Goal: Information Seeking & Learning: Learn about a topic

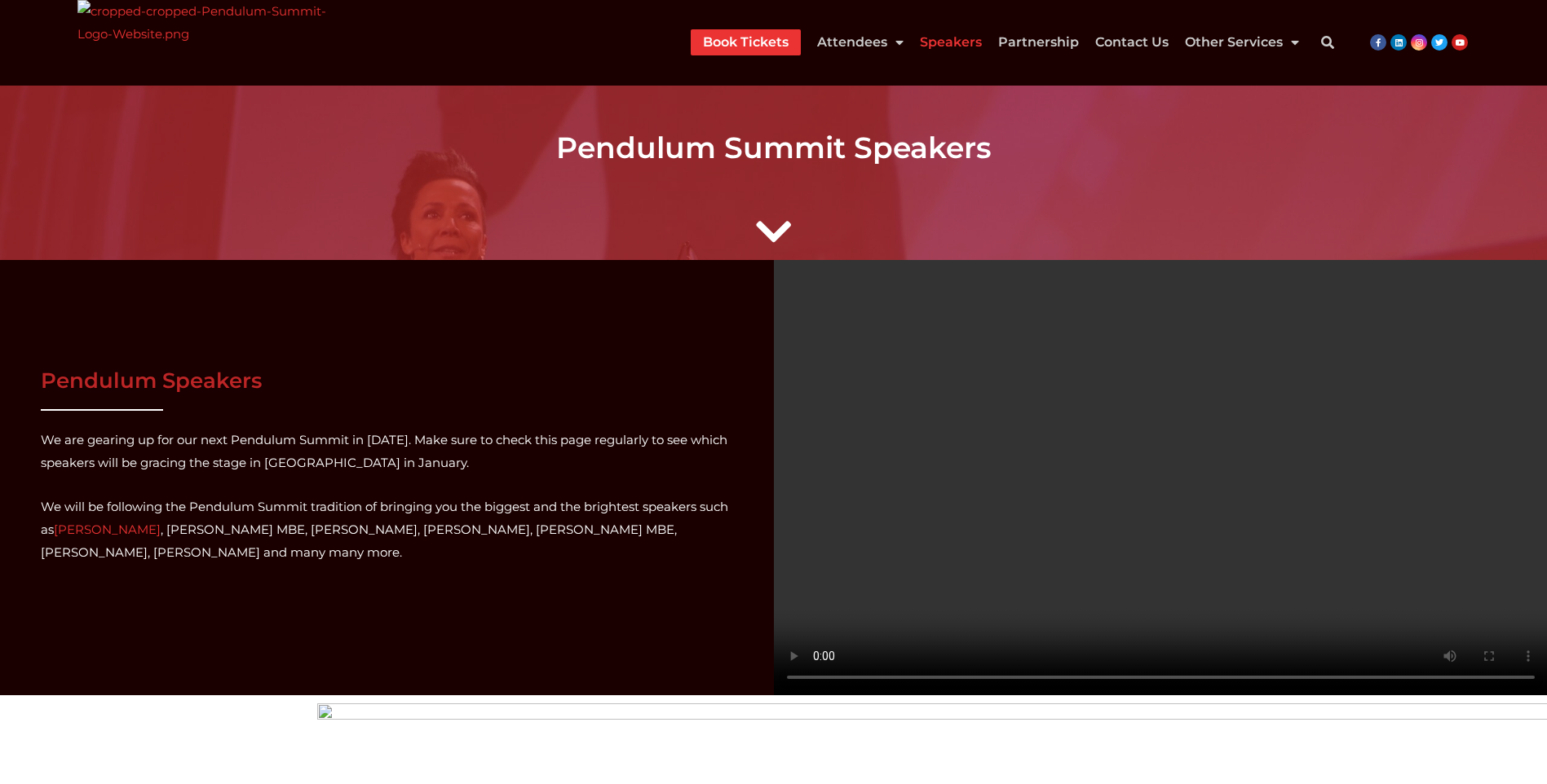
scroll to position [82, 0]
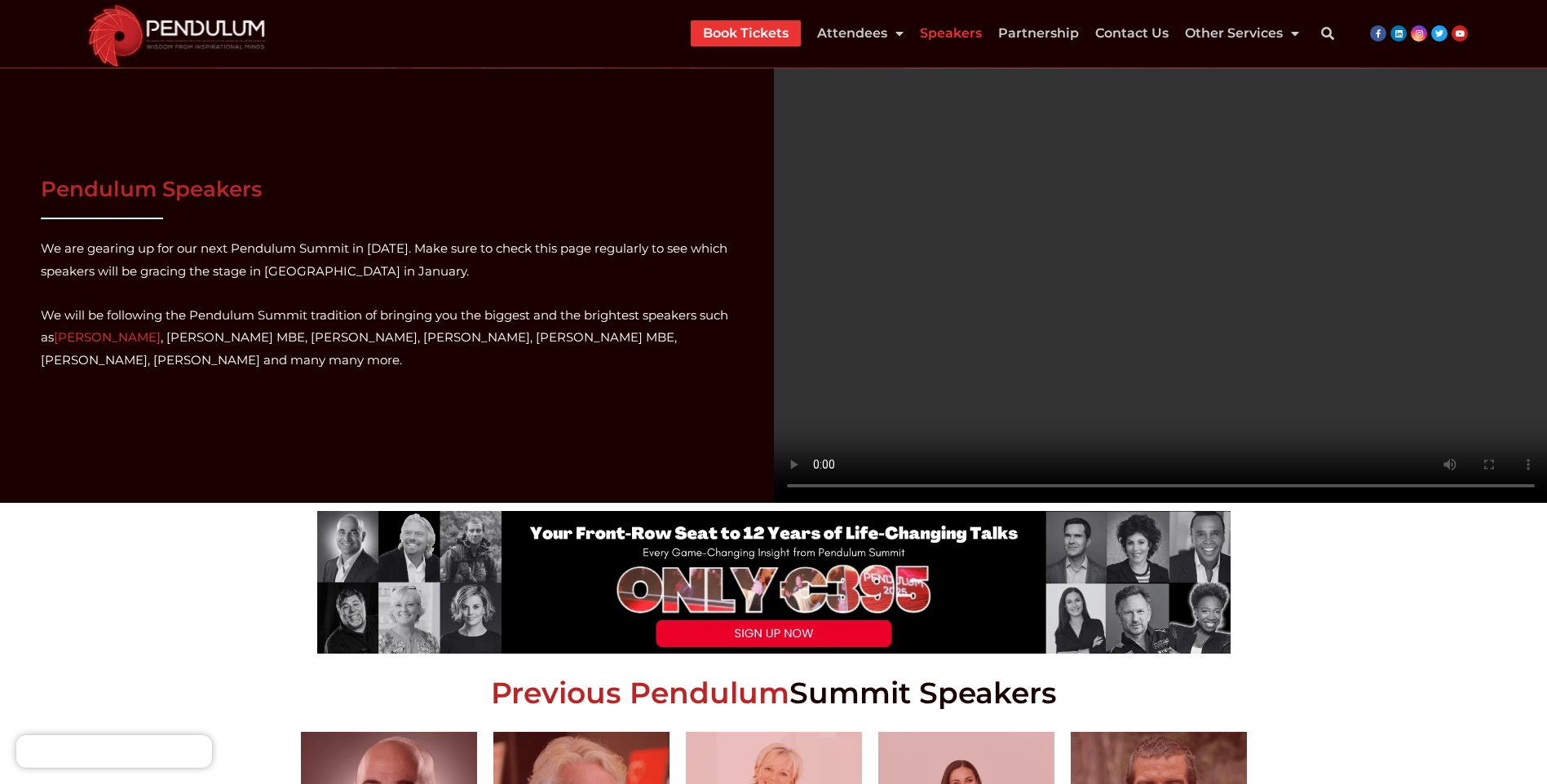
scroll to position [163, 0]
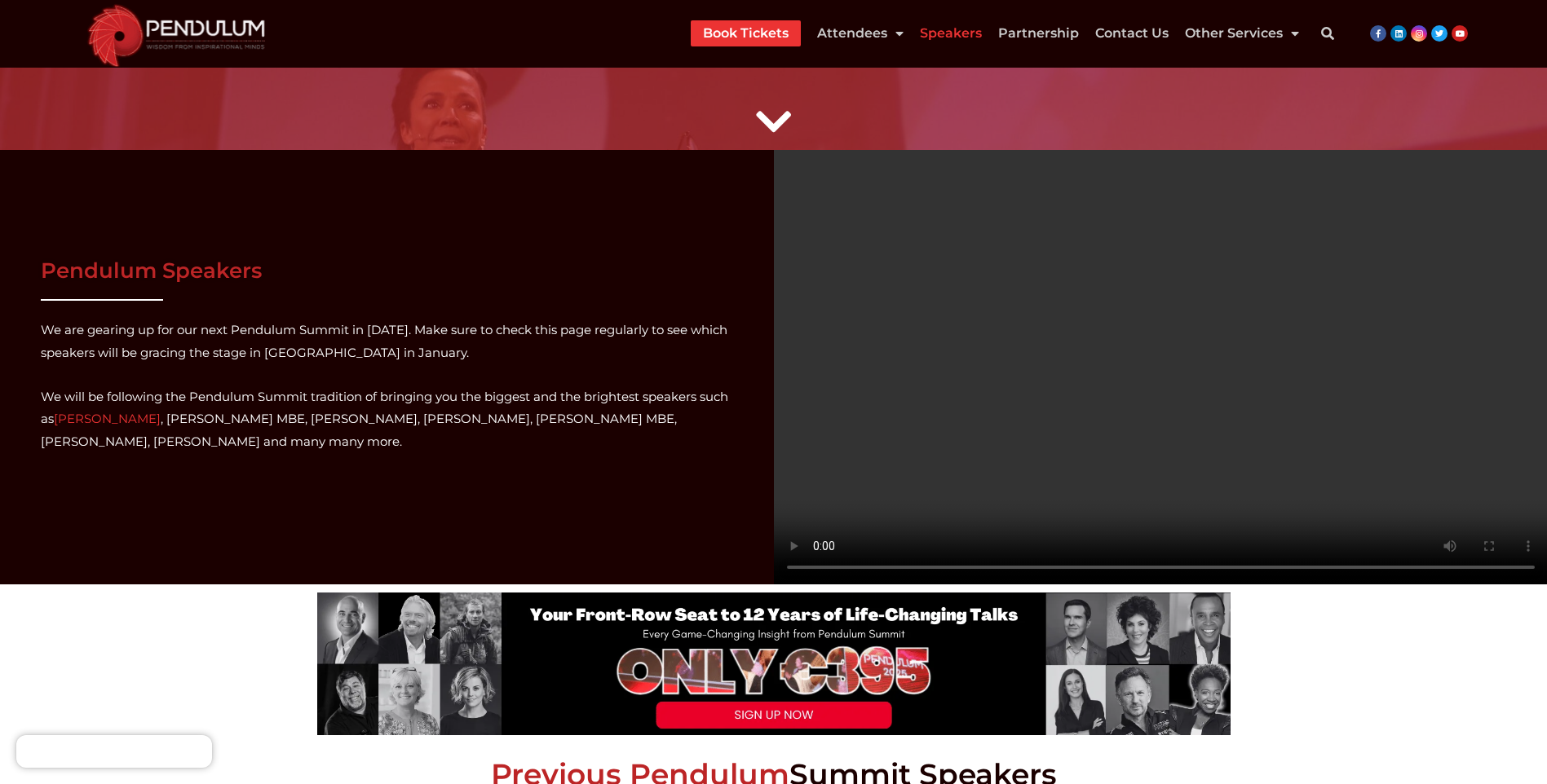
click at [1120, 365] on video at bounding box center [1160, 367] width 774 height 435
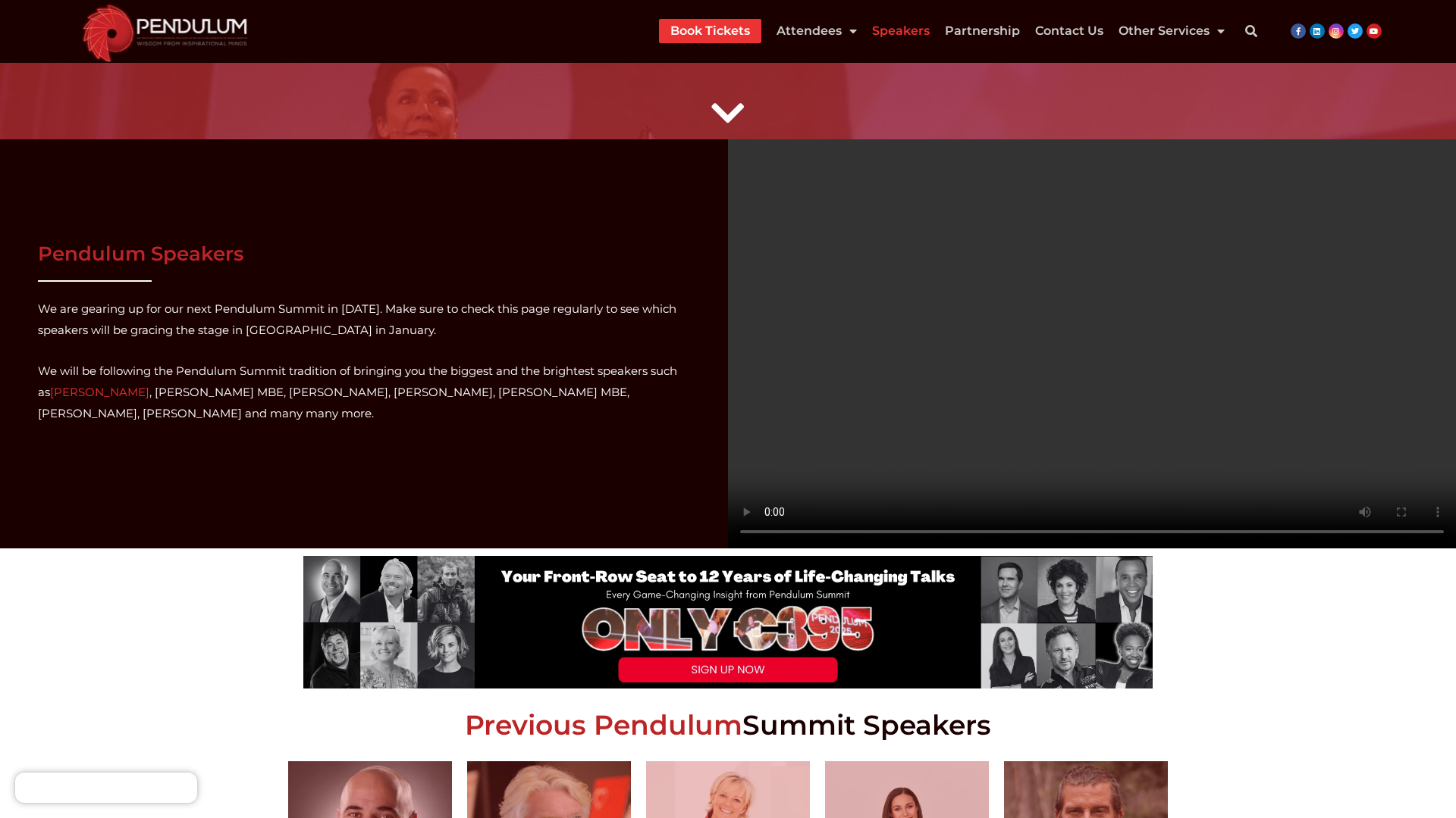
click at [728, 549] on video at bounding box center [1091, 344] width 728 height 409
click at [728, 390] on video at bounding box center [1091, 344] width 728 height 409
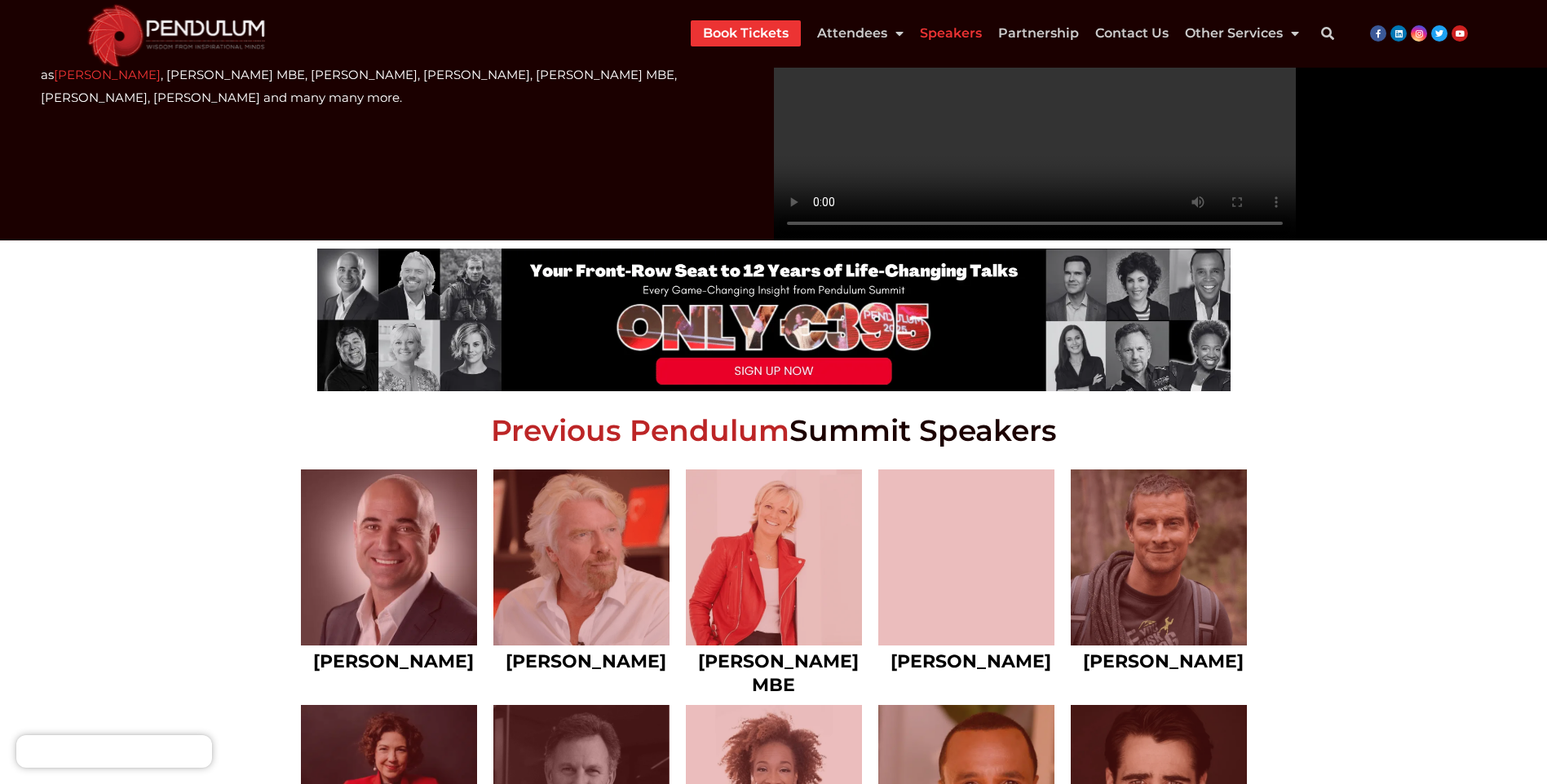
scroll to position [471, 0]
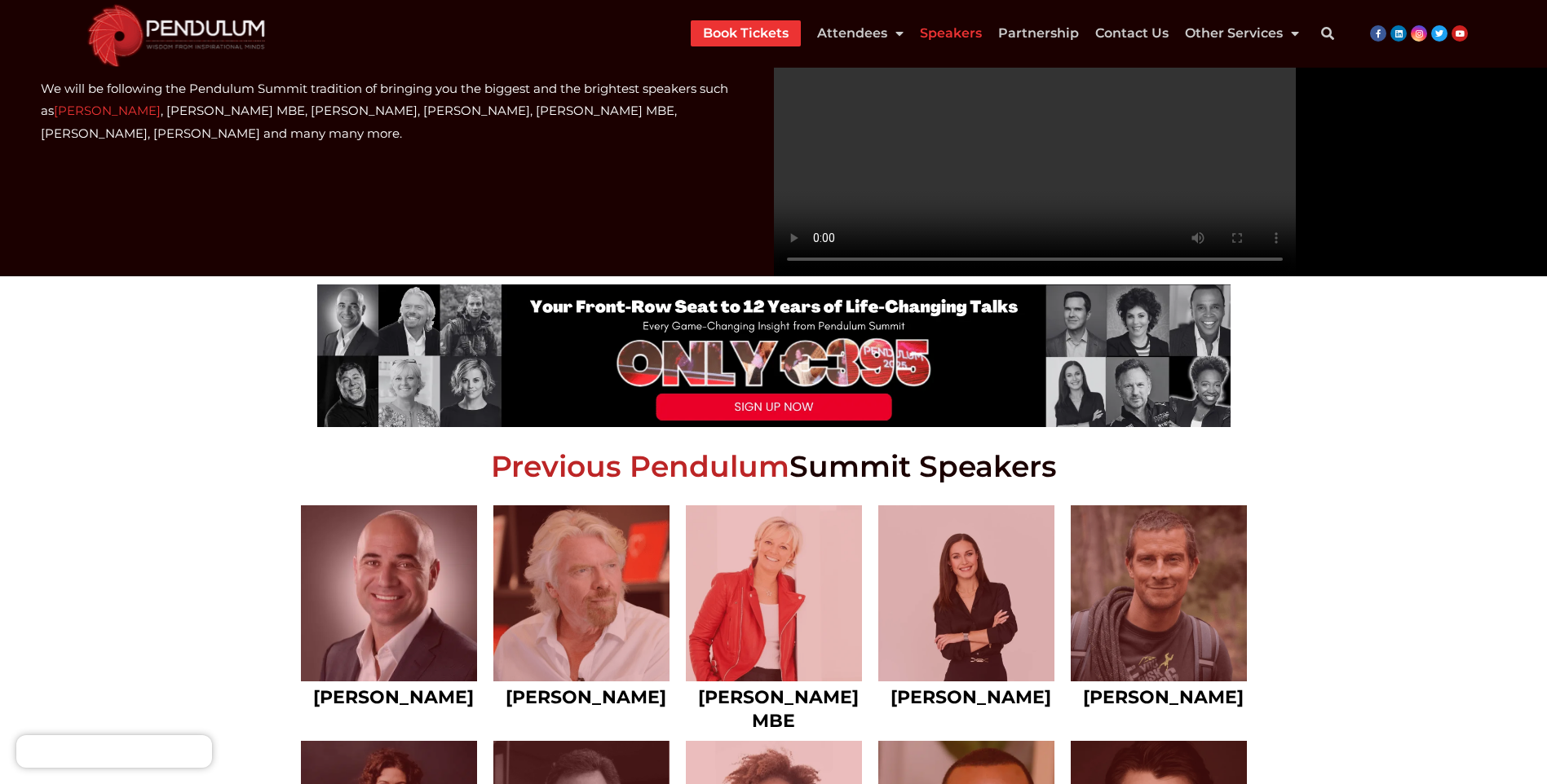
click at [1167, 149] on video at bounding box center [1160, 59] width 774 height 435
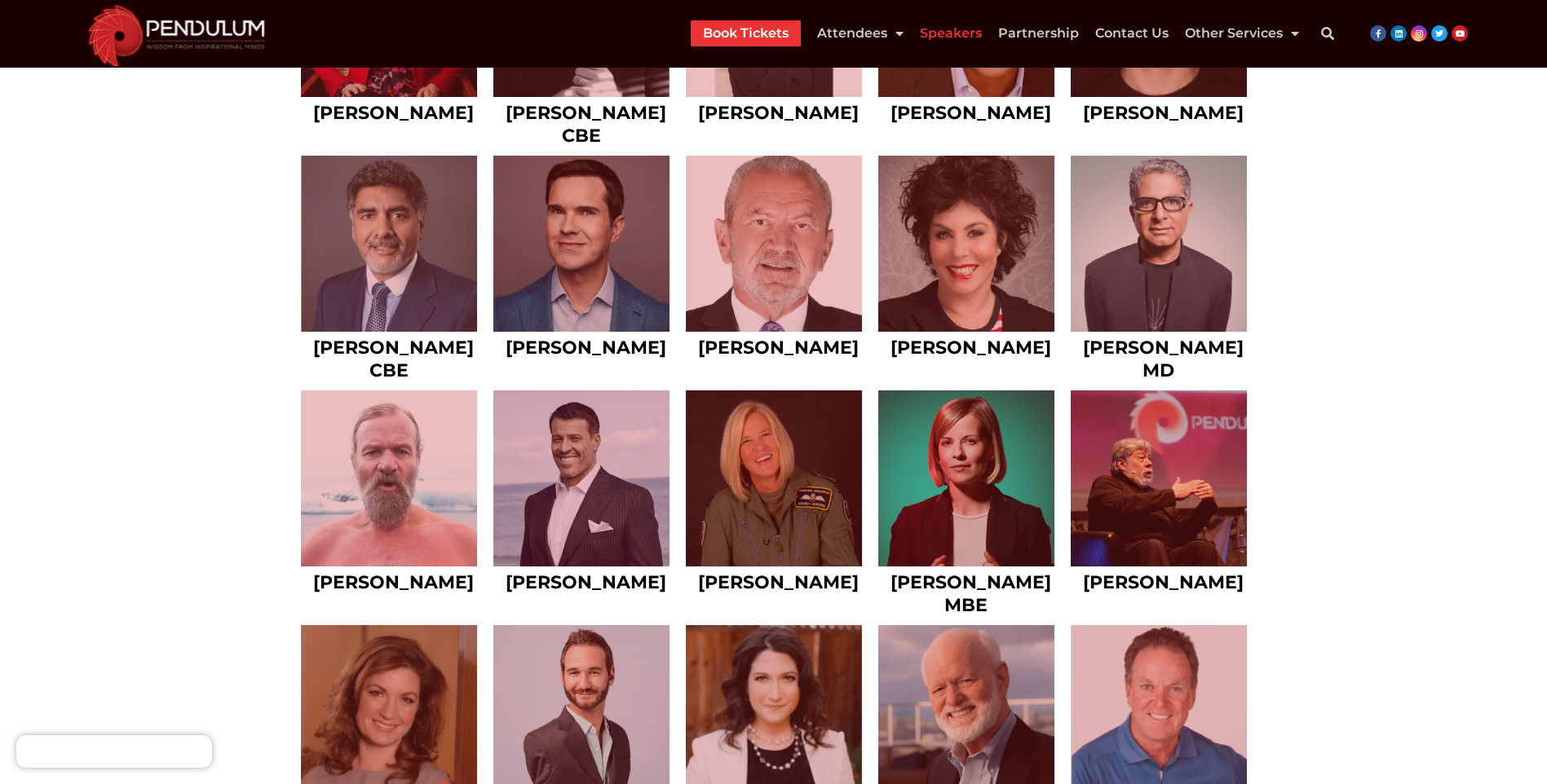
scroll to position [1397, 0]
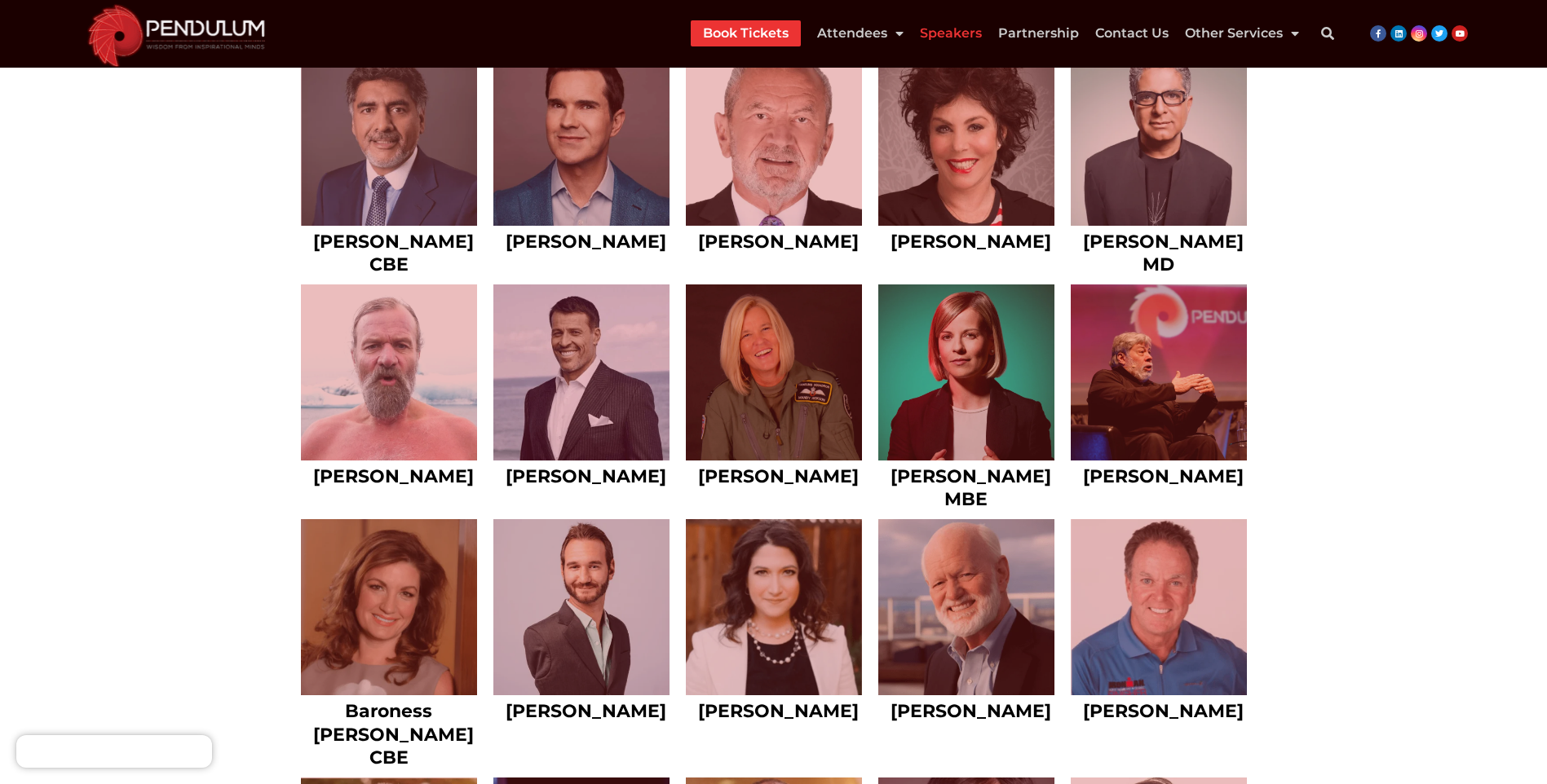
click at [766, 329] on link at bounding box center [774, 372] width 176 height 176
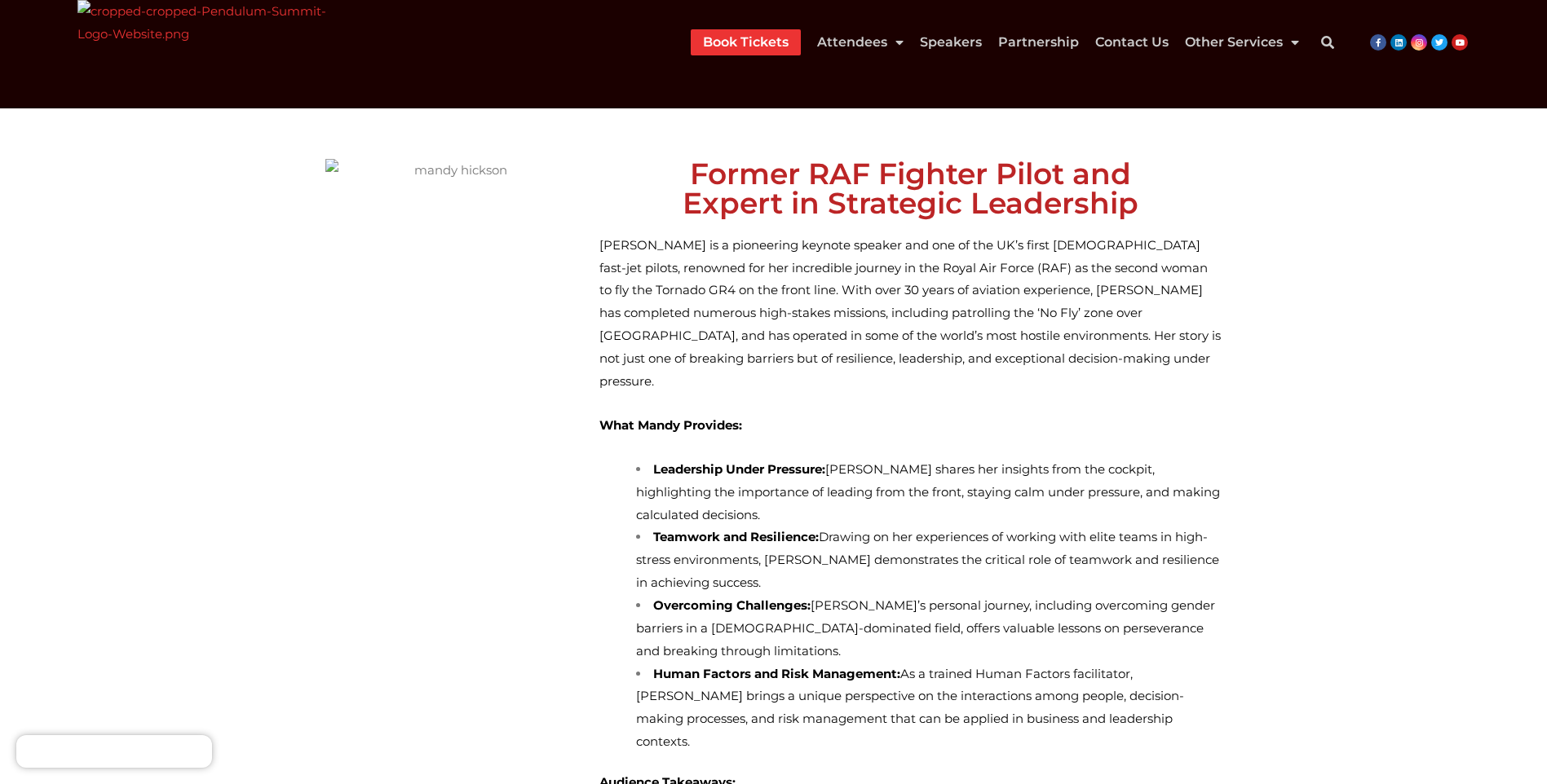
scroll to position [82, 0]
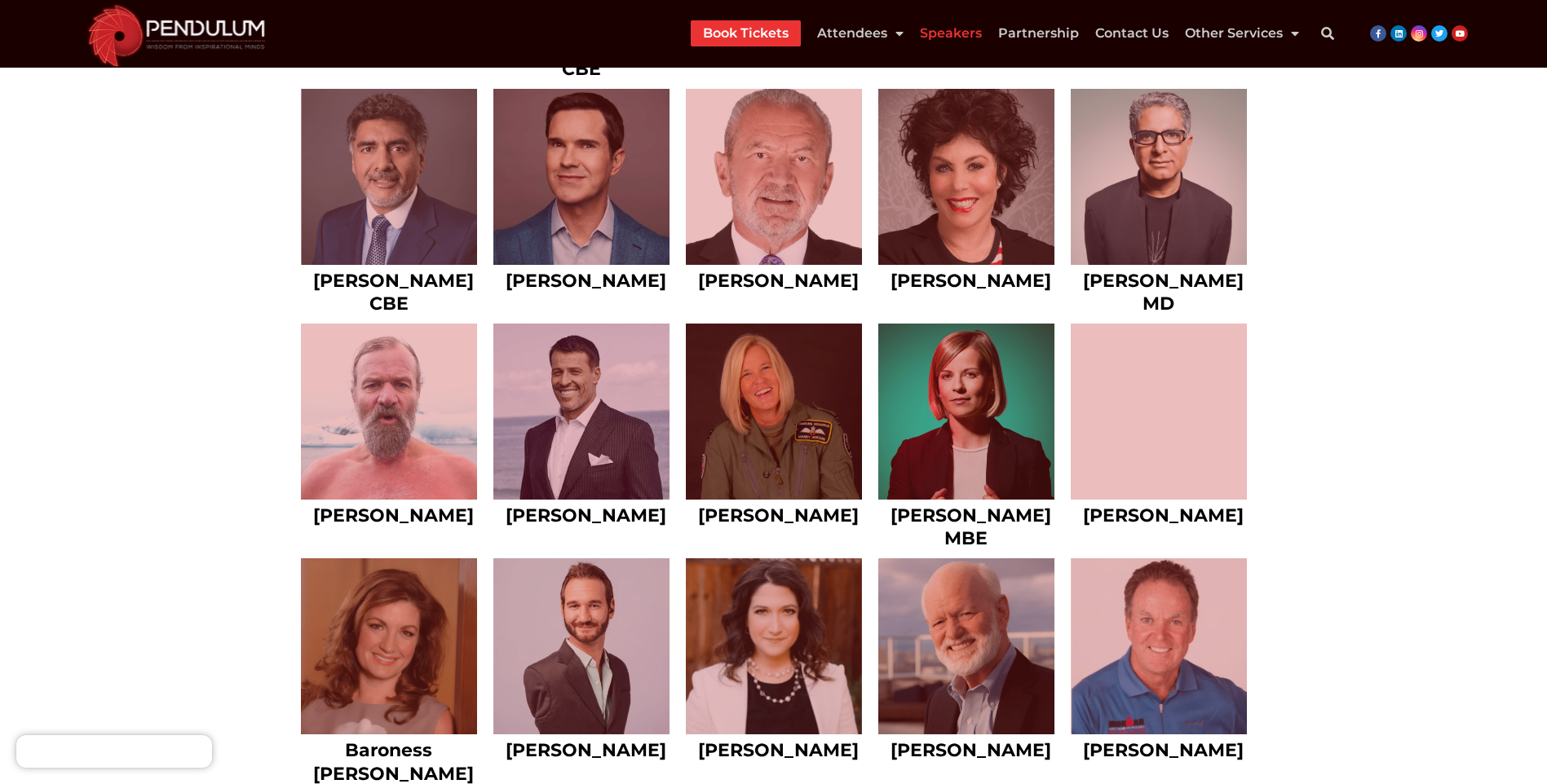
scroll to position [1478, 0]
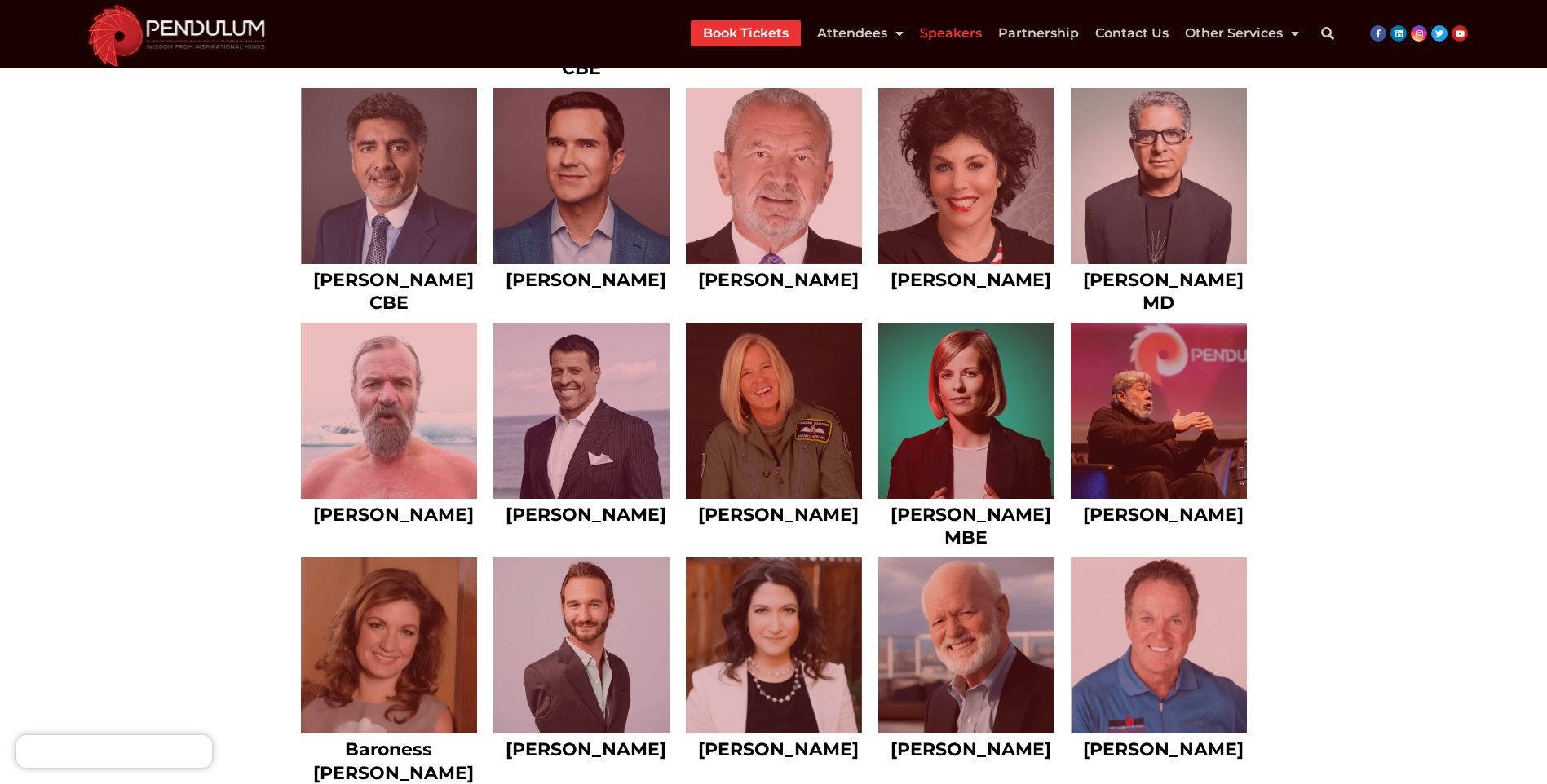
click at [904, 436] on link at bounding box center [966, 411] width 176 height 176
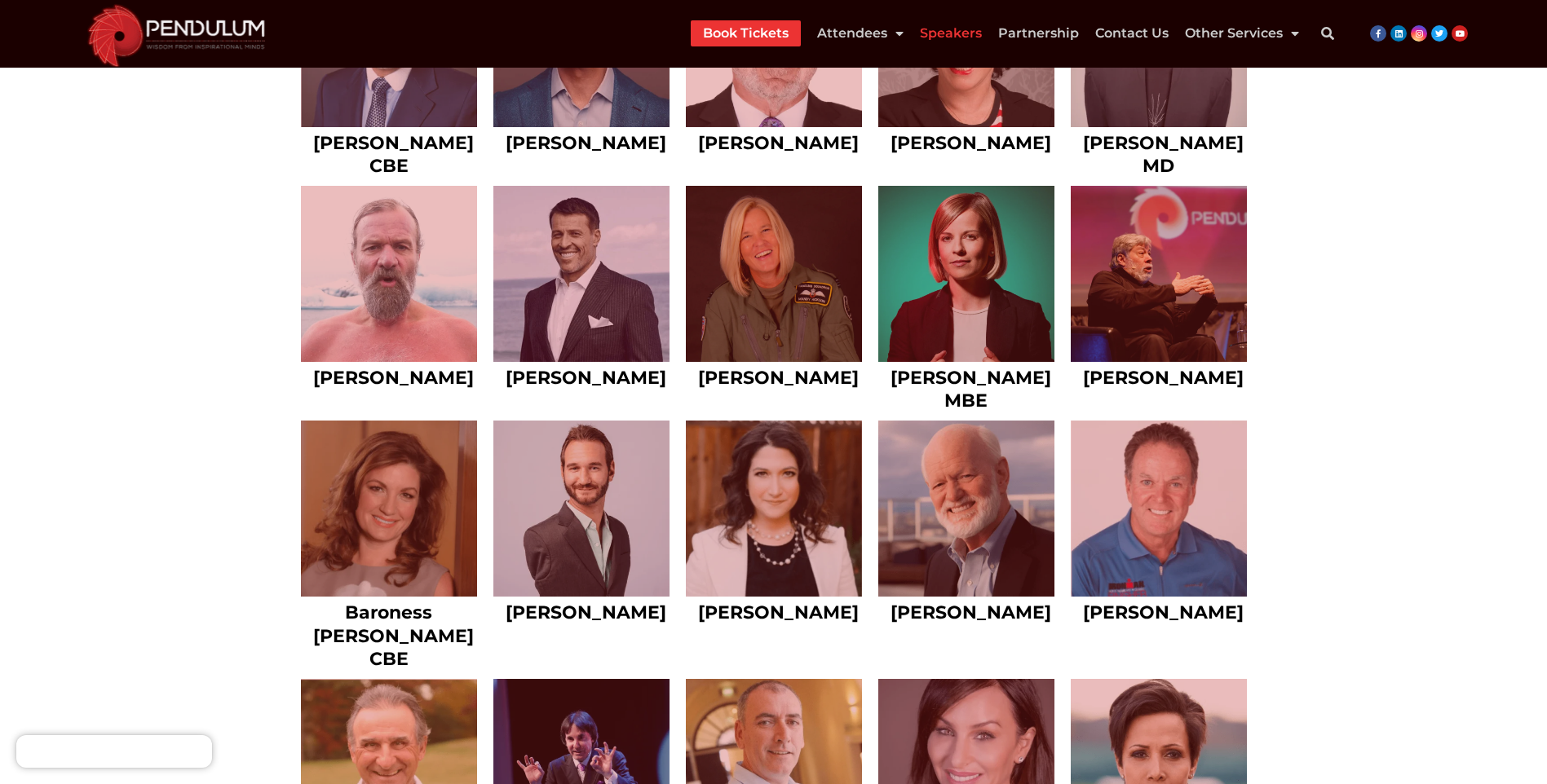
scroll to position [1743, 0]
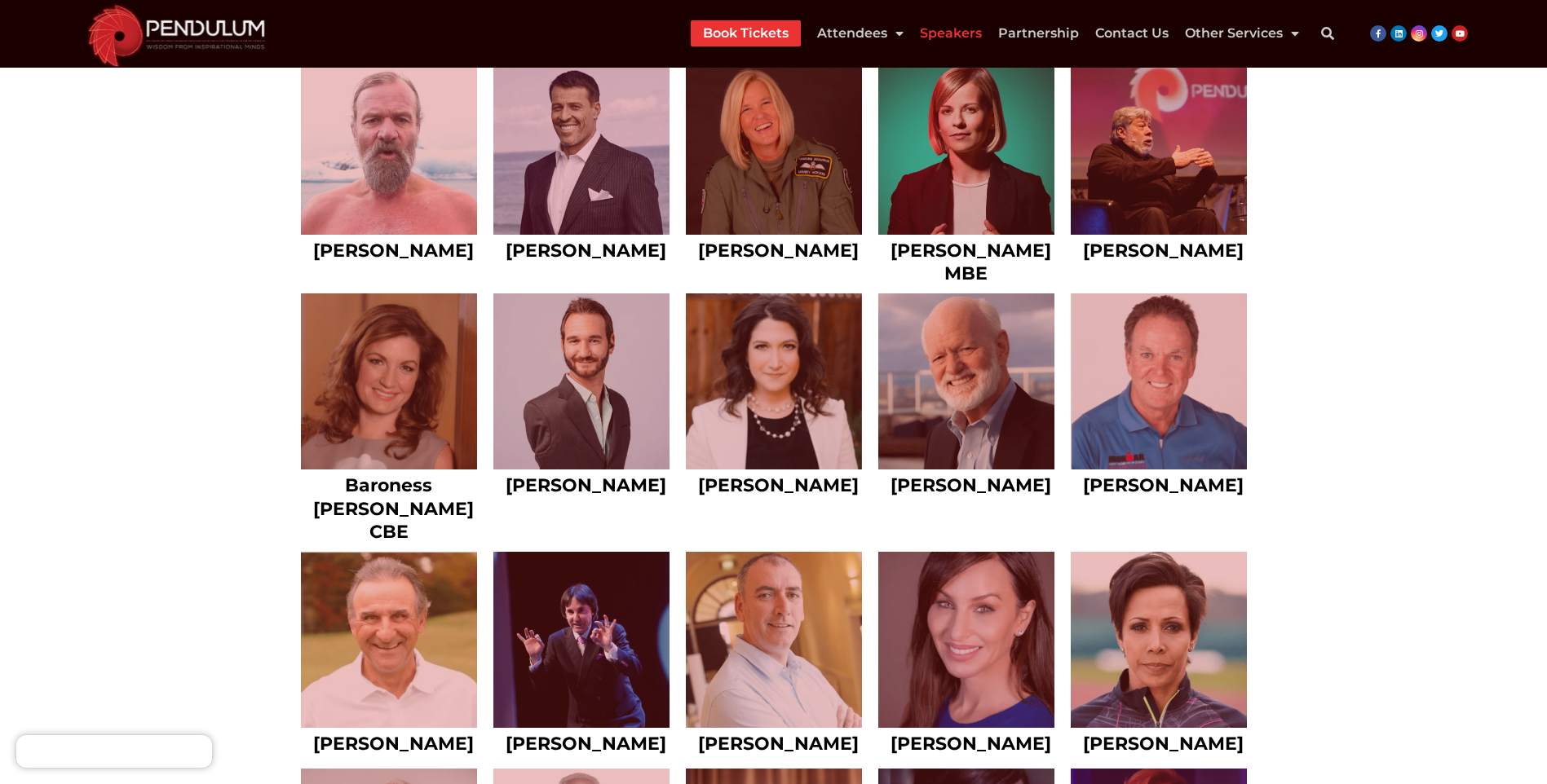
click at [632, 395] on link at bounding box center [581, 381] width 176 height 176
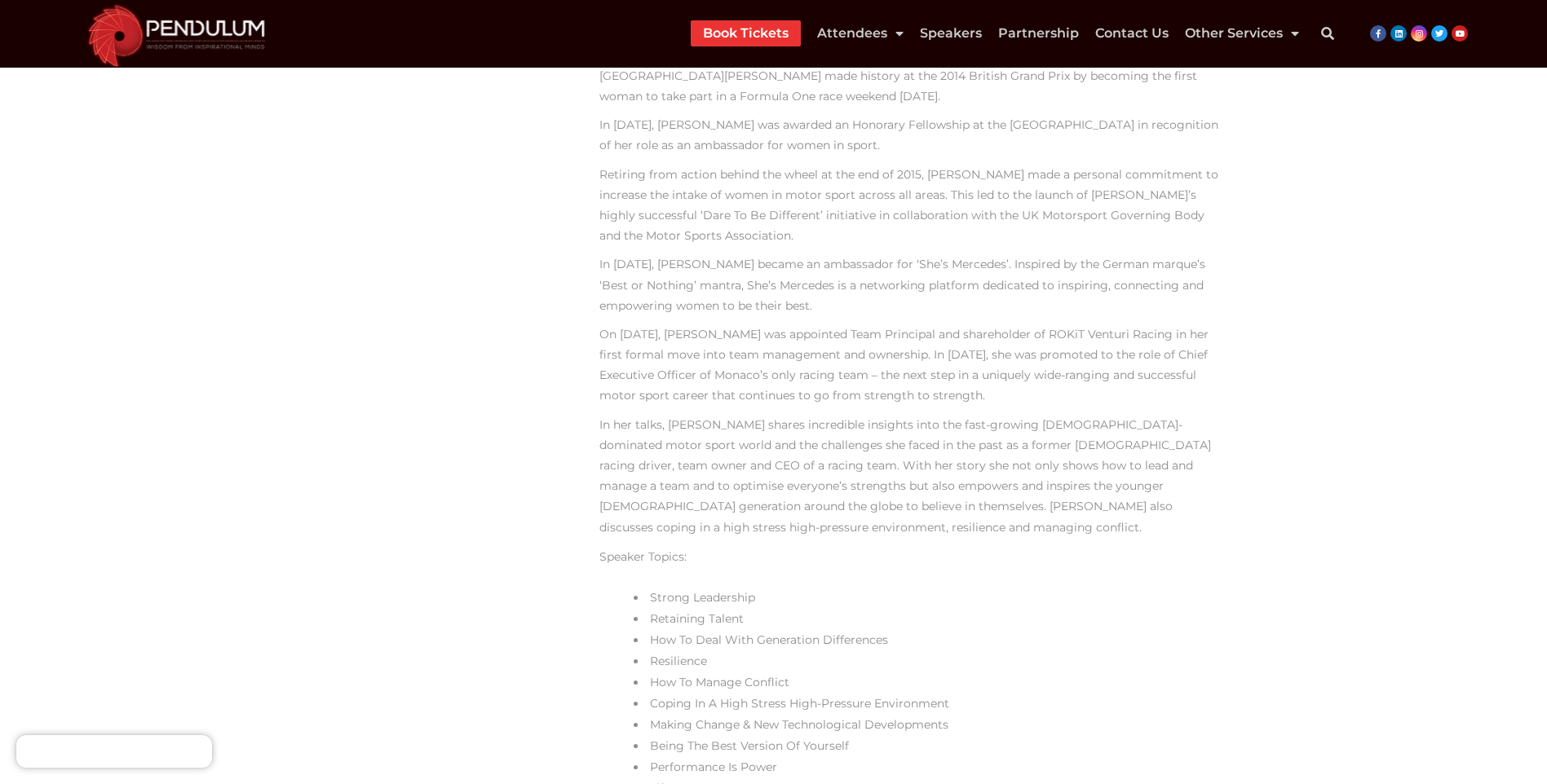
scroll to position [558, 0]
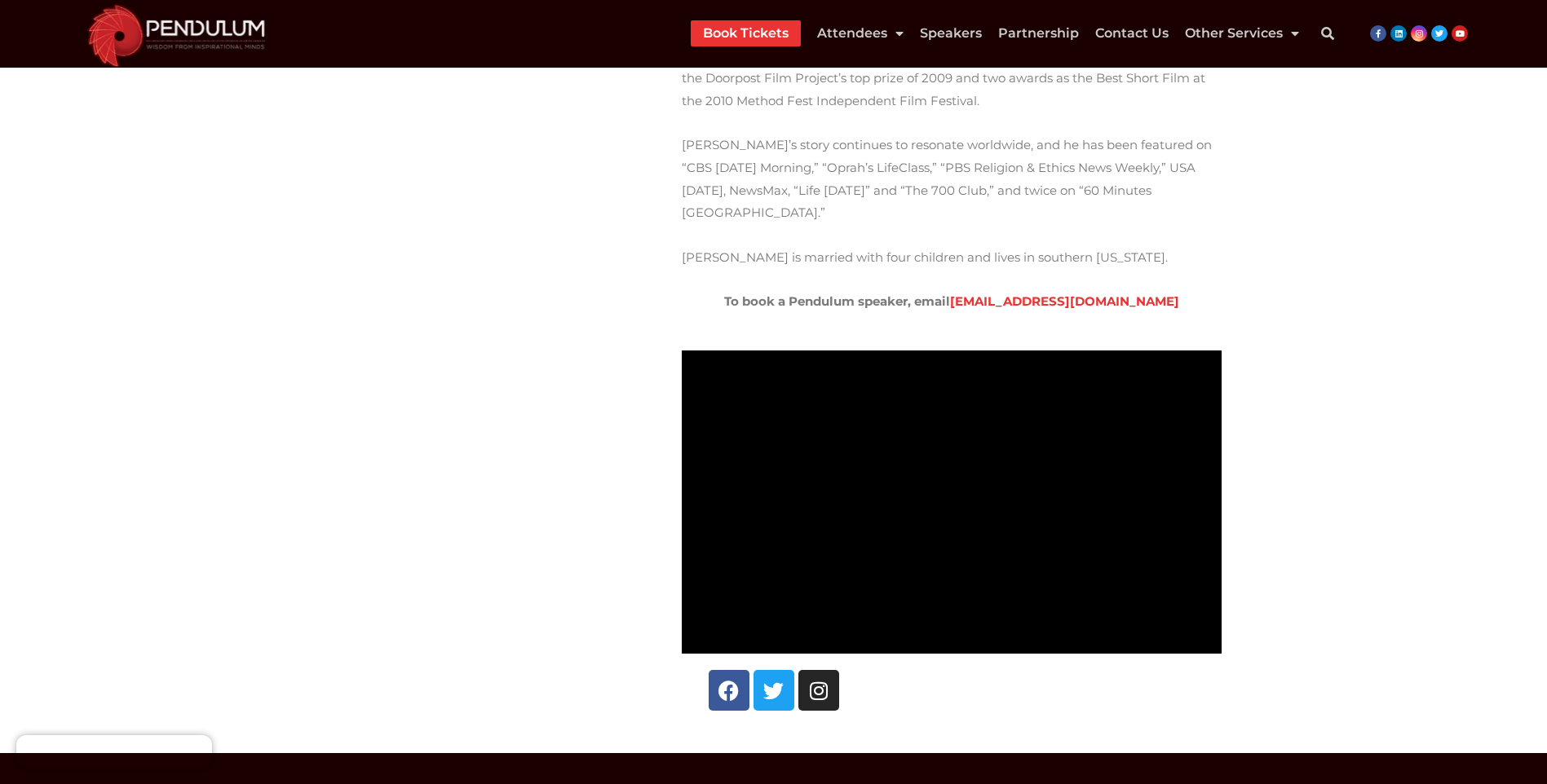
scroll to position [661, 0]
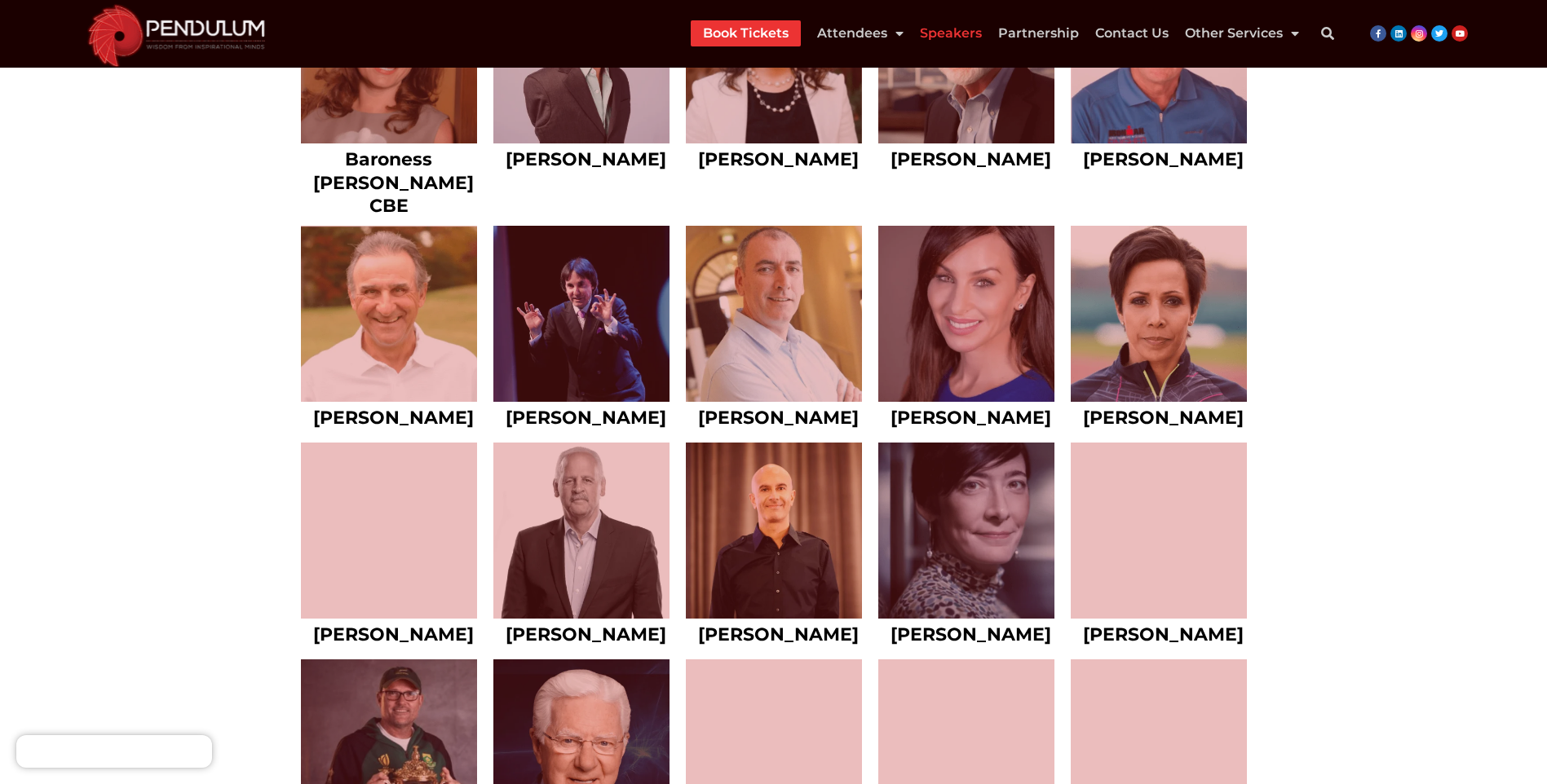
scroll to position [1906, 0]
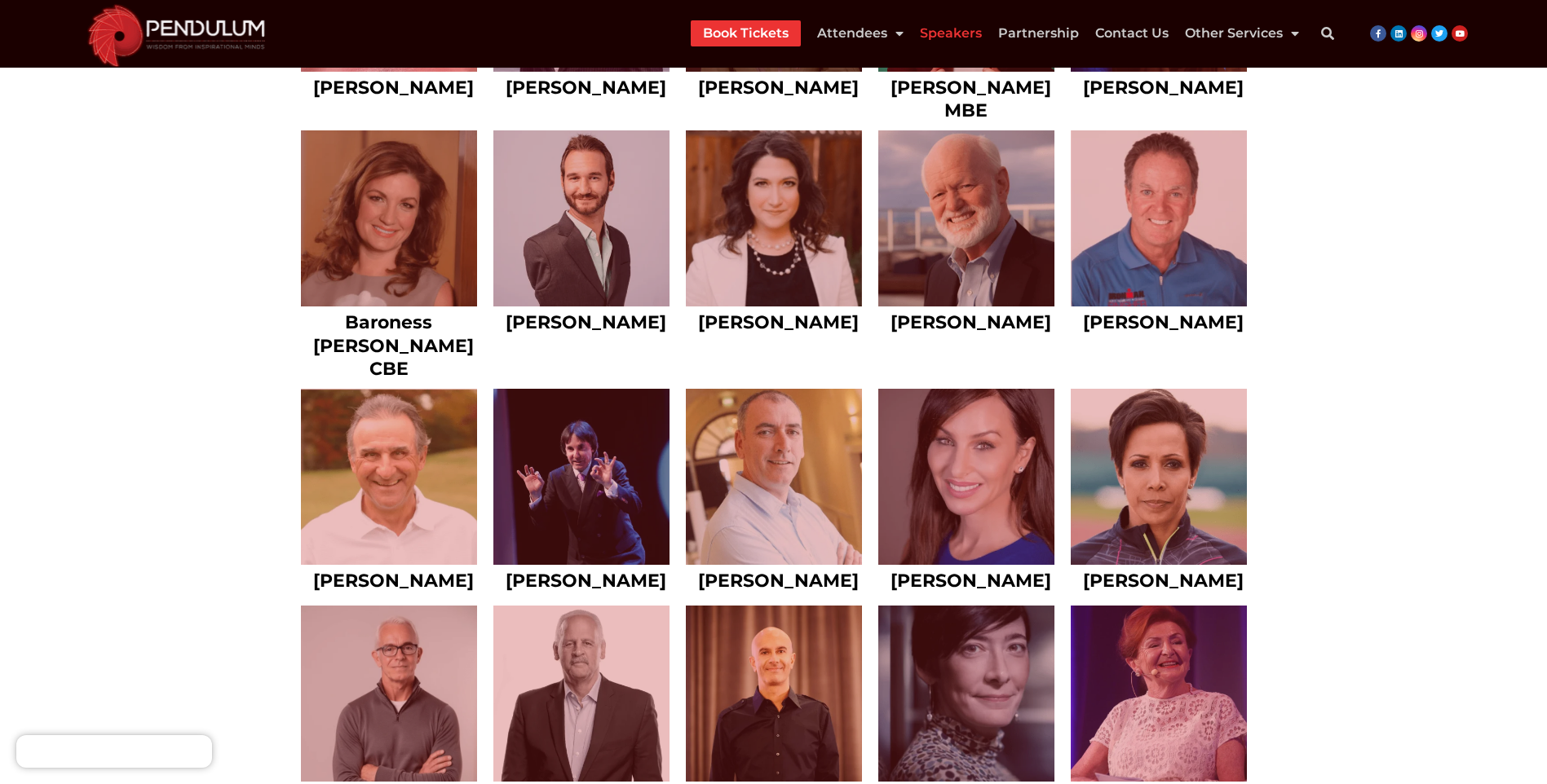
click at [808, 223] on link at bounding box center [774, 218] width 176 height 176
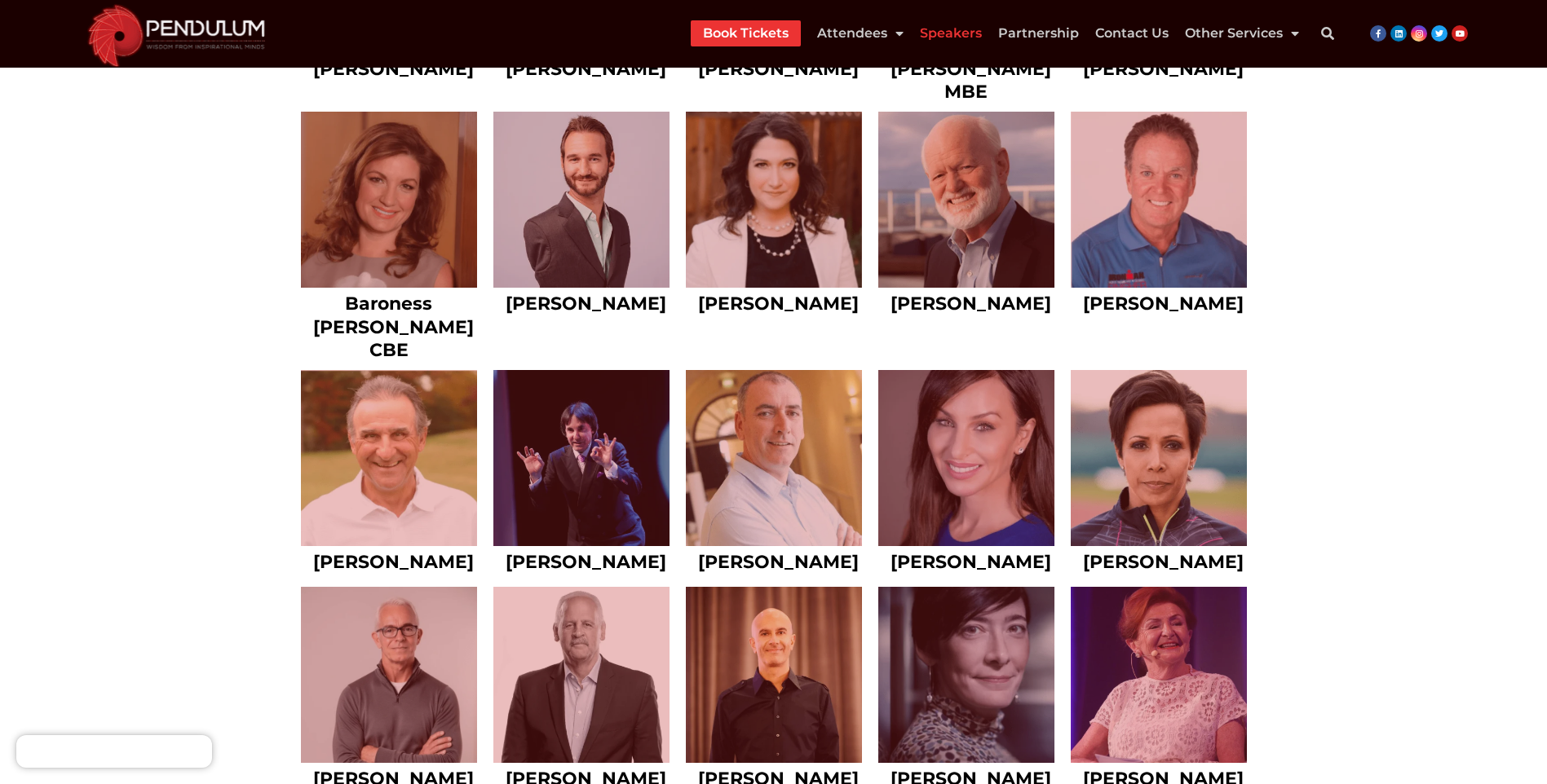
click at [952, 526] on link at bounding box center [966, 458] width 176 height 176
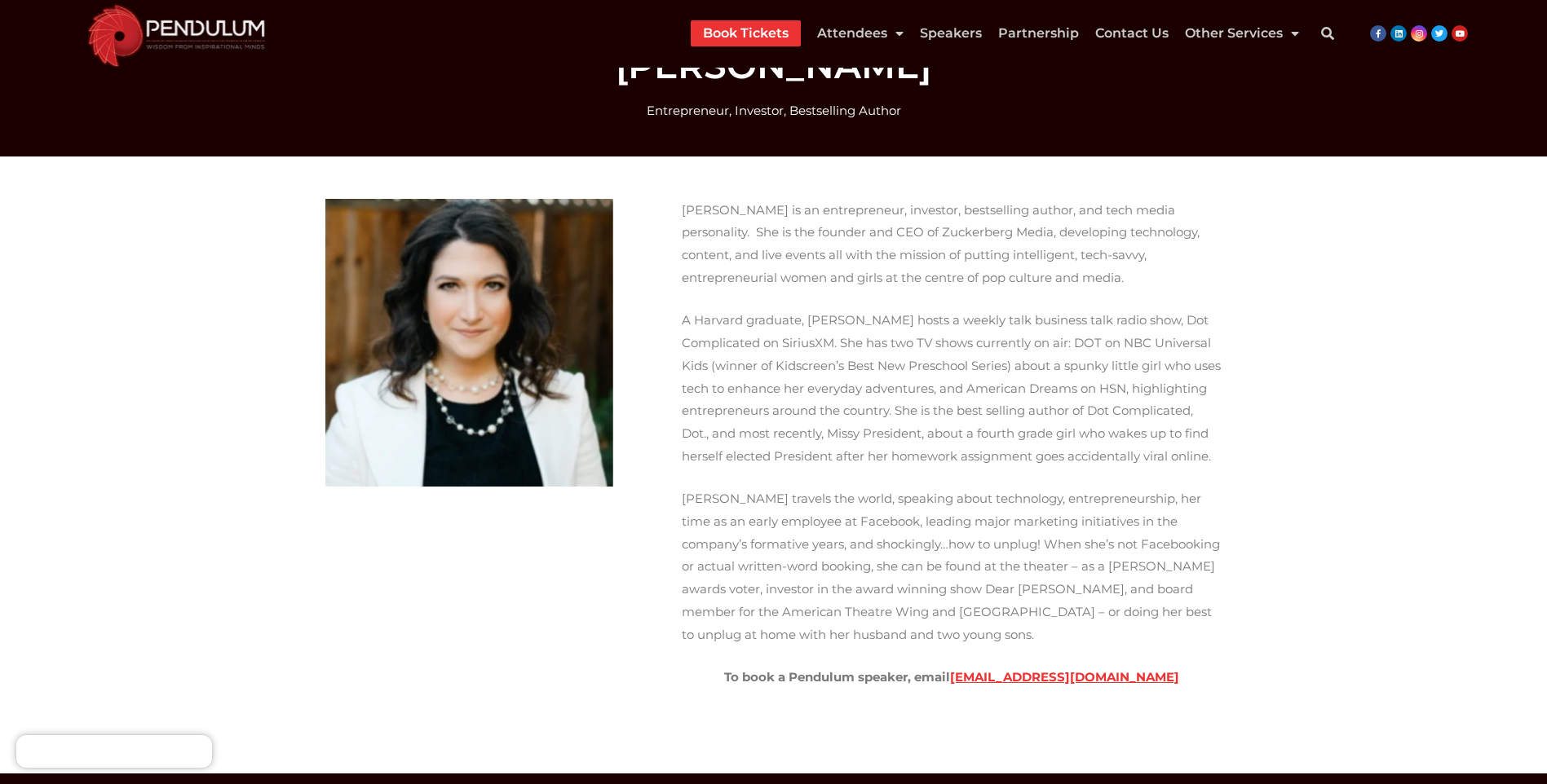
scroll to position [82, 0]
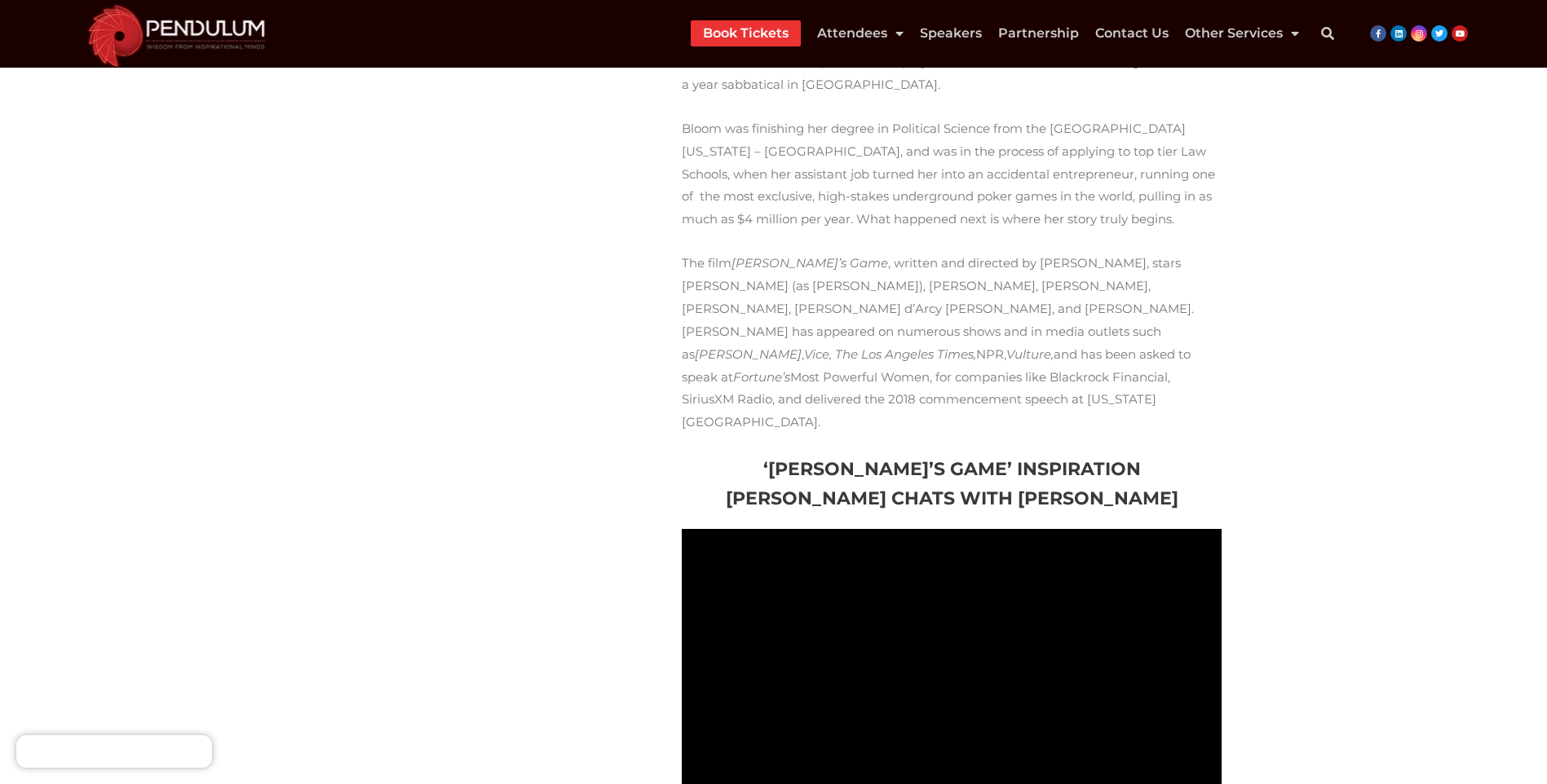
scroll to position [571, 0]
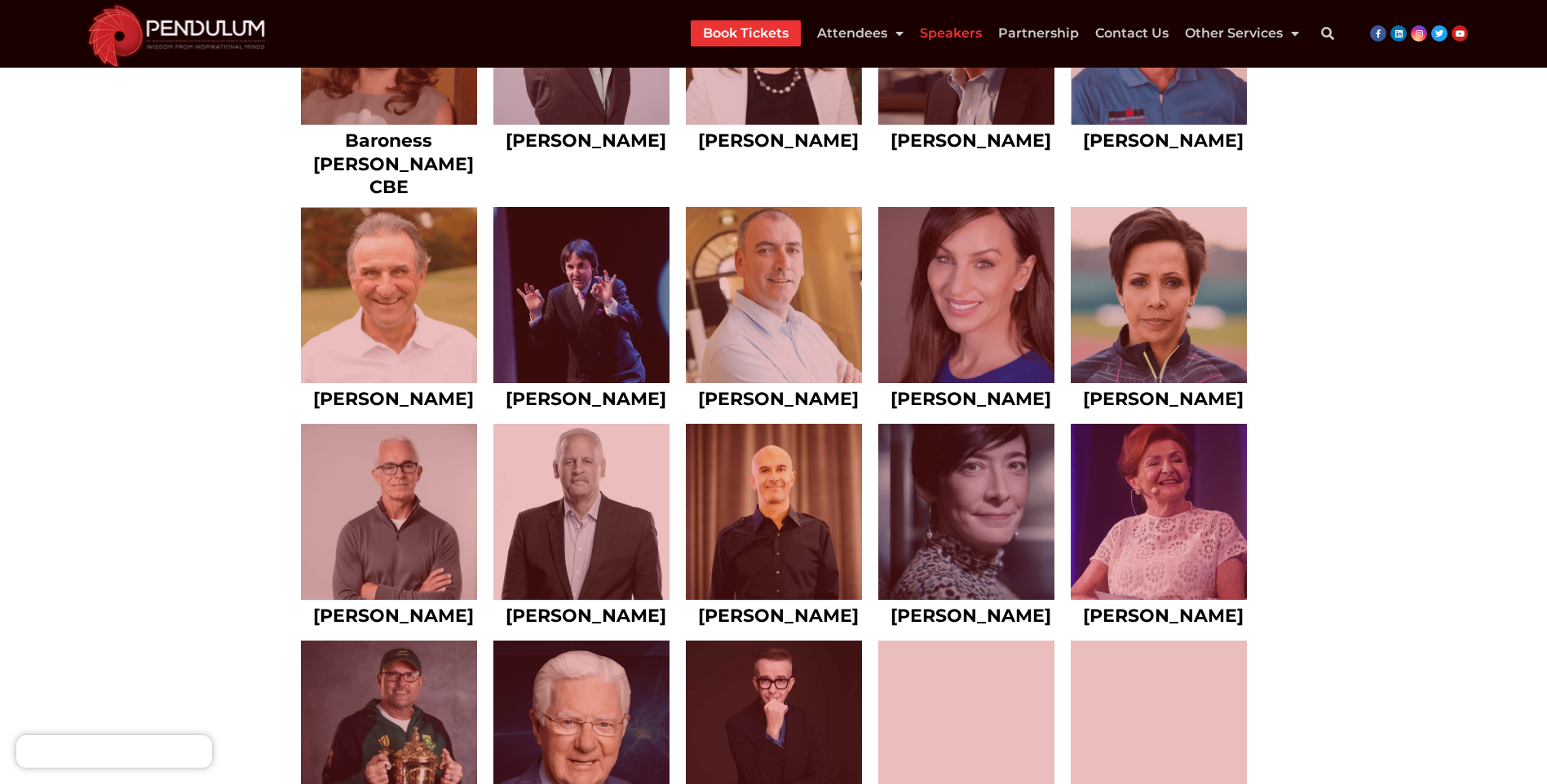
scroll to position [2413, 0]
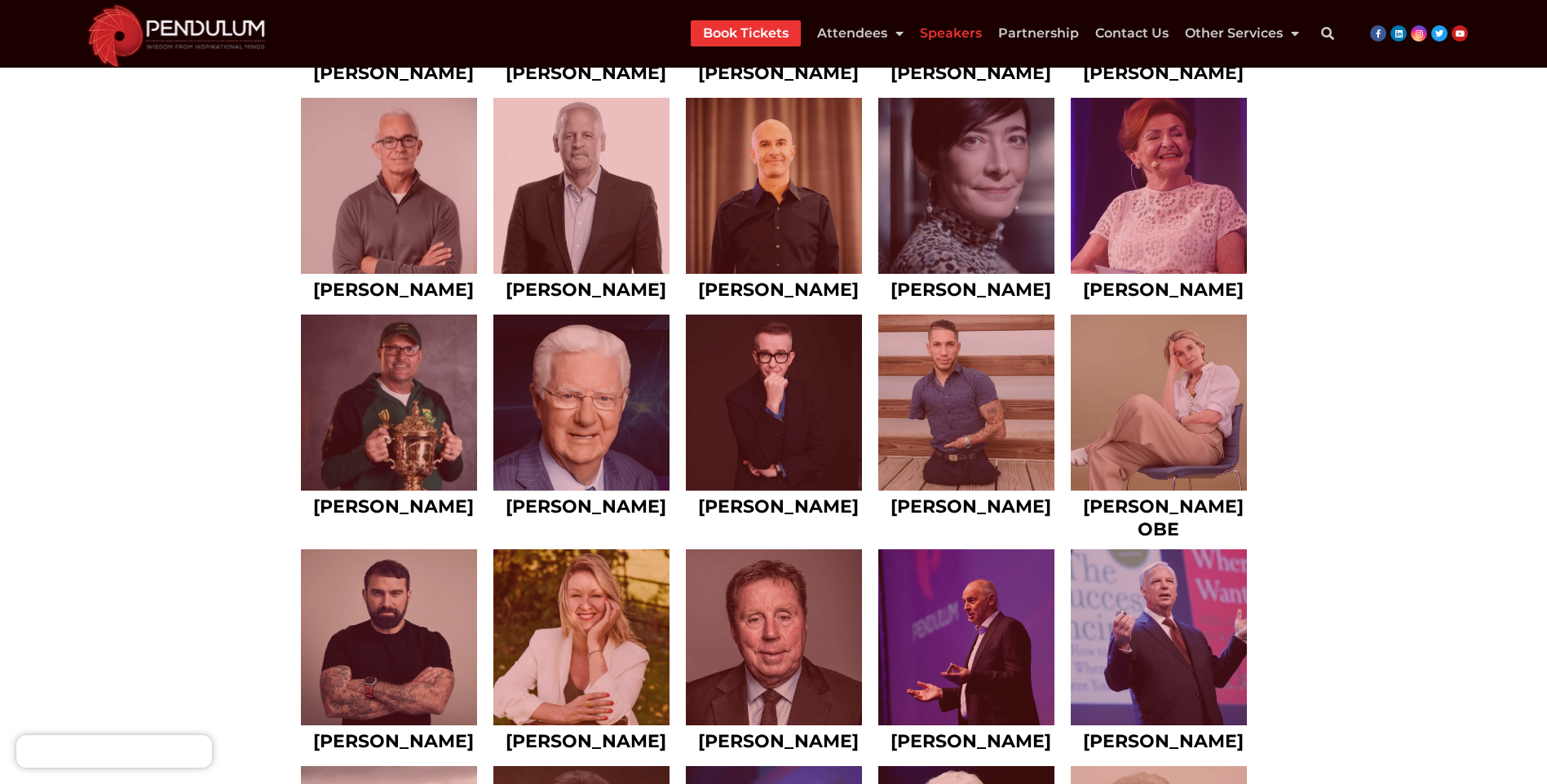
click at [817, 196] on link at bounding box center [774, 186] width 176 height 176
click at [1006, 204] on link at bounding box center [966, 186] width 176 height 176
click at [1178, 209] on link at bounding box center [1159, 186] width 176 height 176
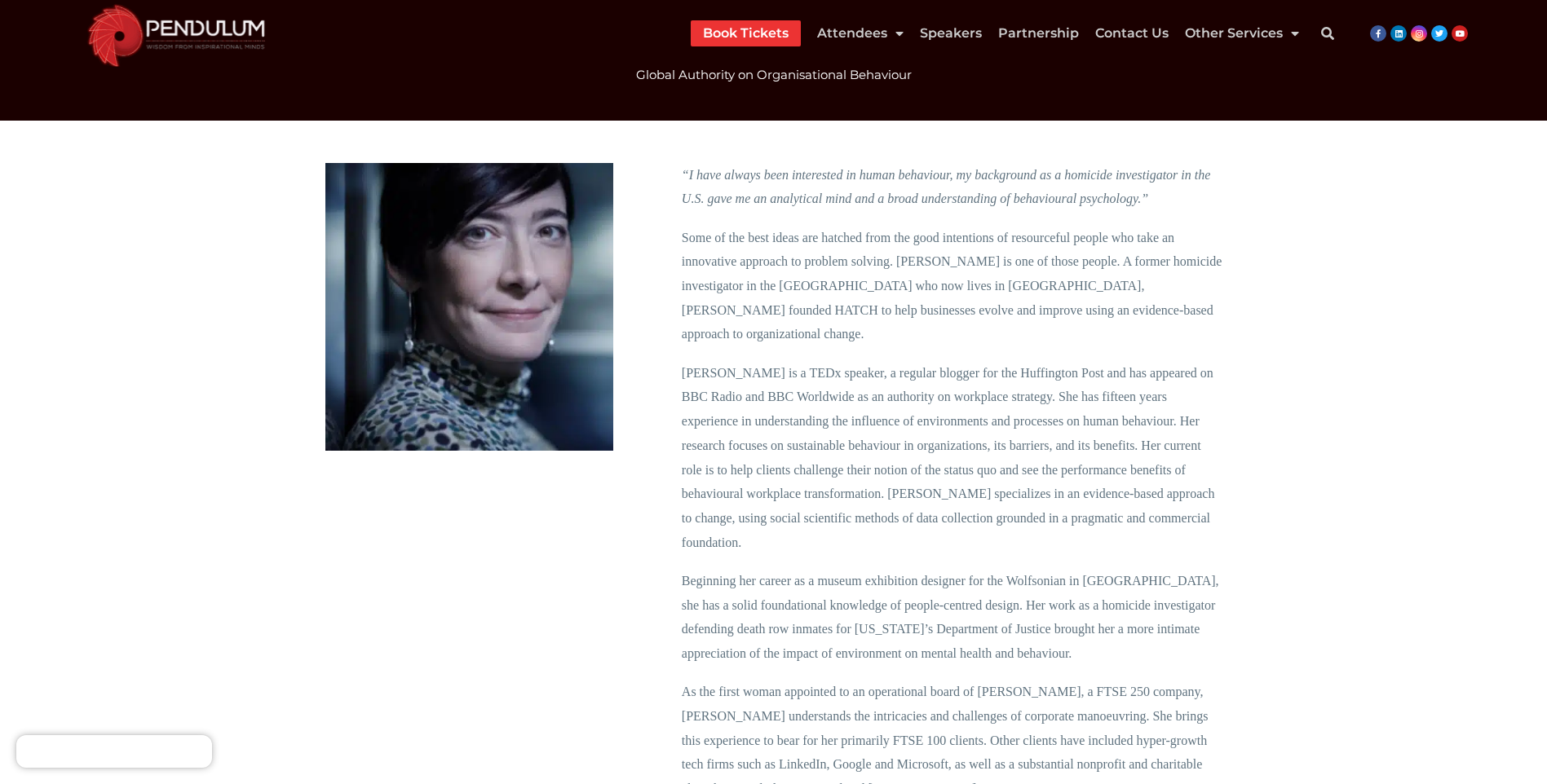
scroll to position [82, 0]
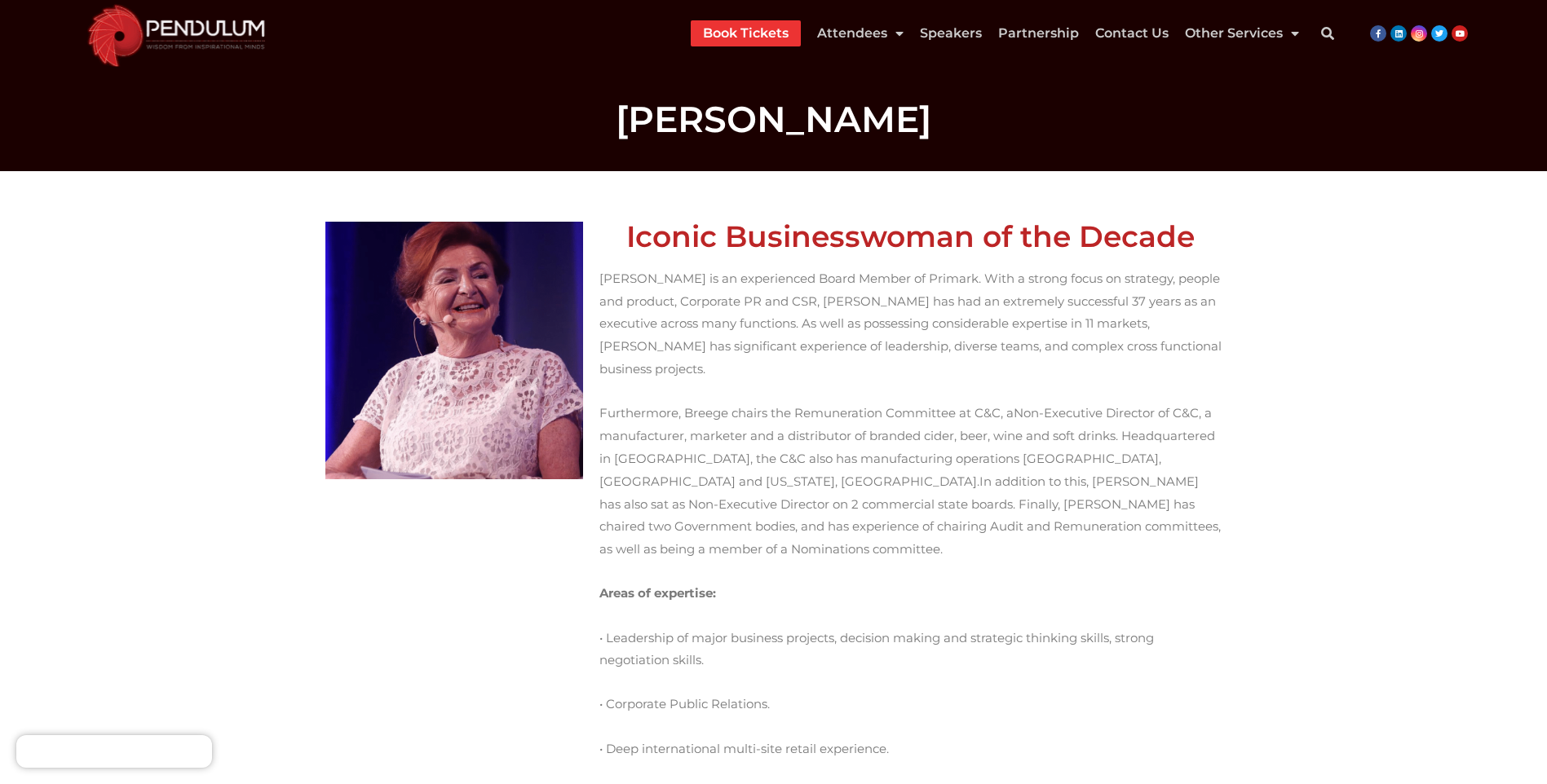
scroll to position [82, 0]
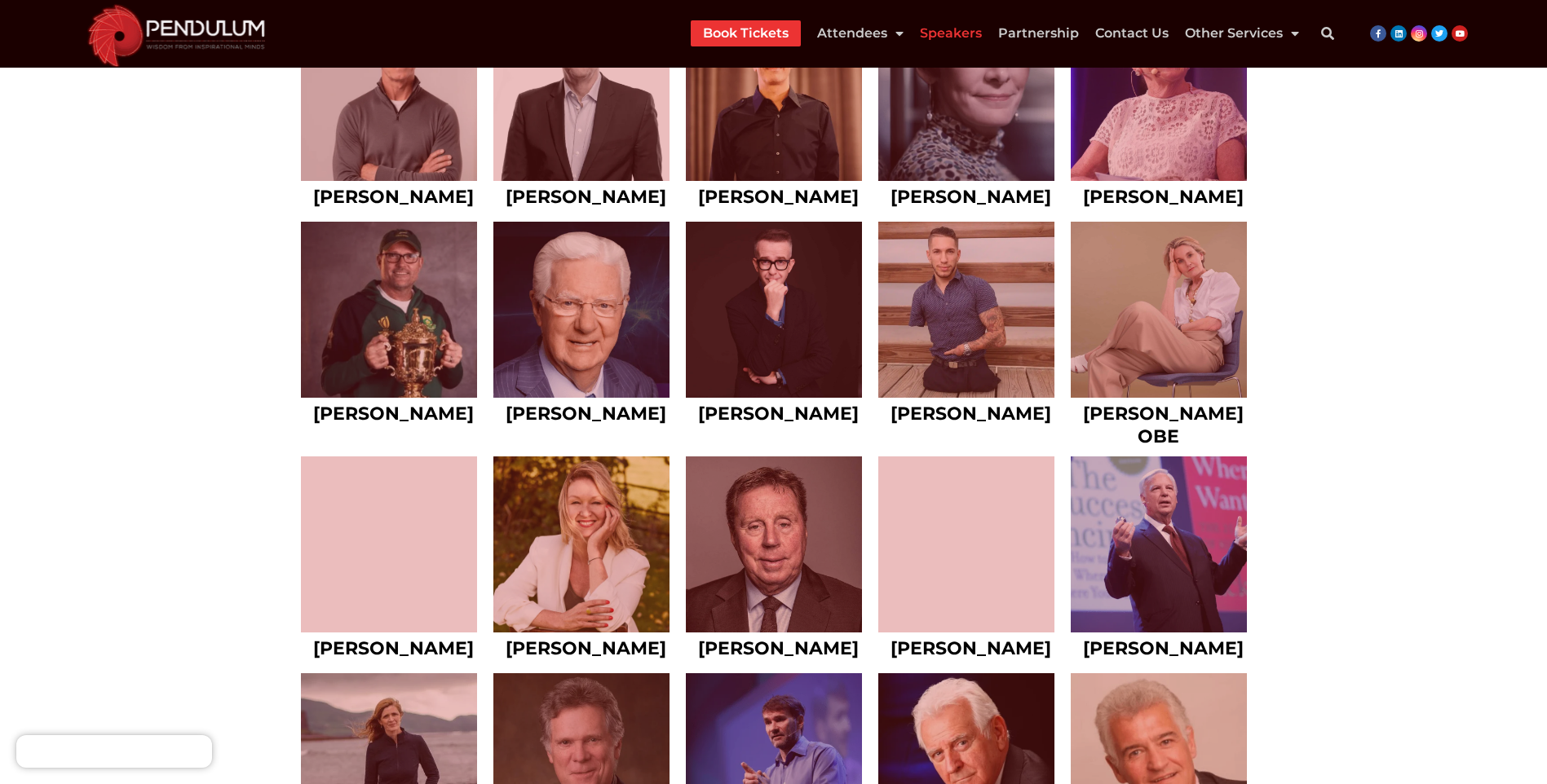
scroll to position [2576, 0]
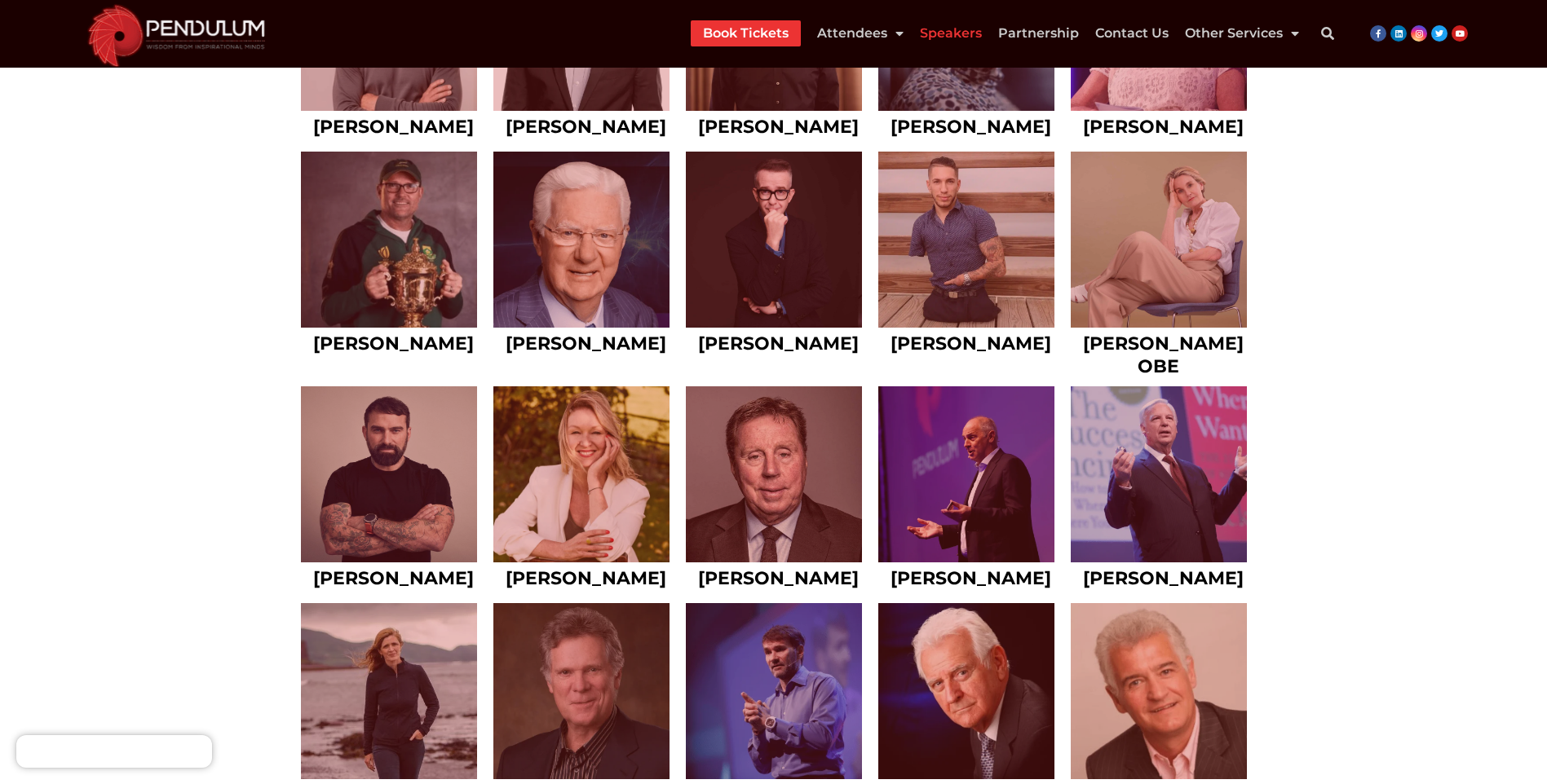
click at [339, 530] on link at bounding box center [389, 474] width 176 height 176
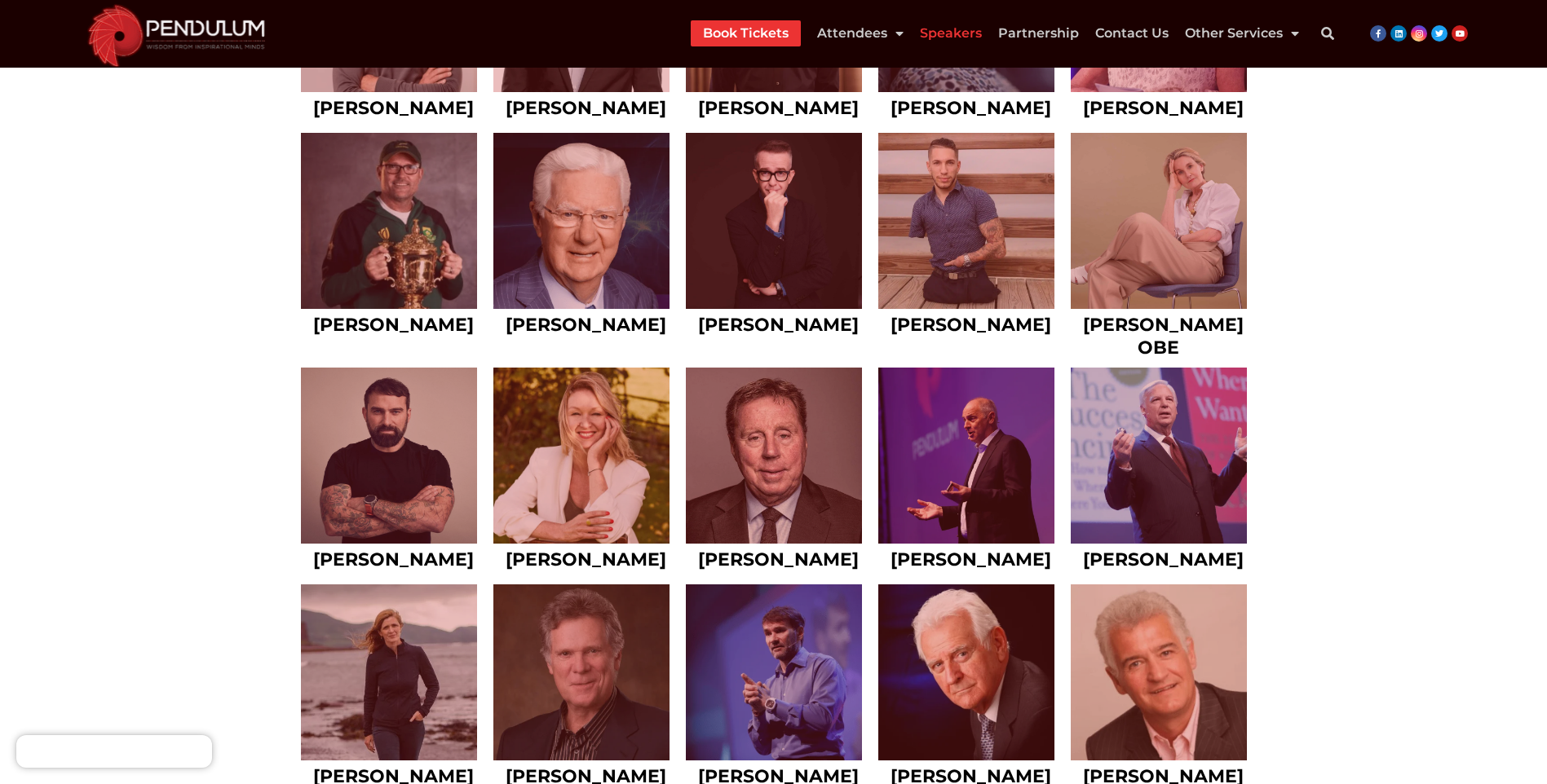
click at [619, 536] on link at bounding box center [581, 455] width 176 height 176
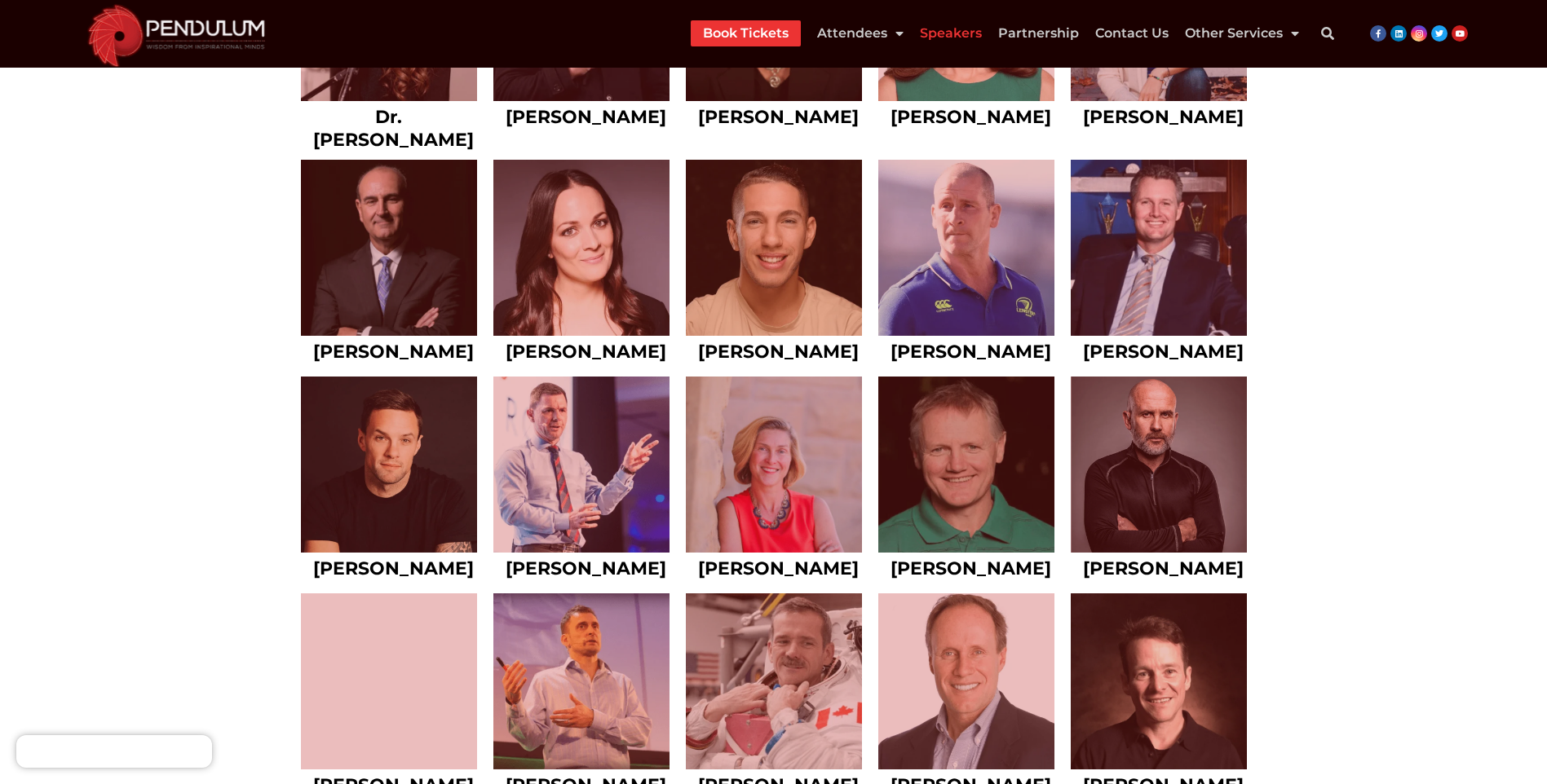
scroll to position [4962, 0]
